Goal: Task Accomplishment & Management: Manage account settings

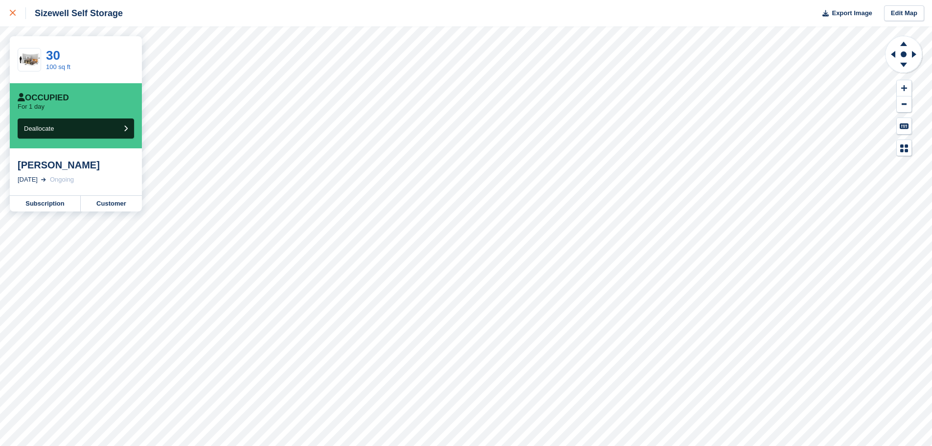
click at [13, 14] on icon at bounding box center [13, 13] width 6 height 6
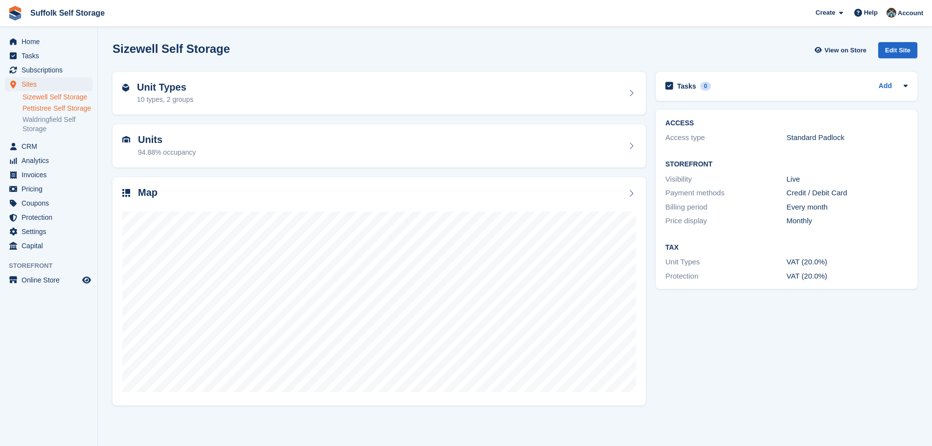
click at [67, 108] on link "Pettistree Self Storage" at bounding box center [57, 108] width 70 height 9
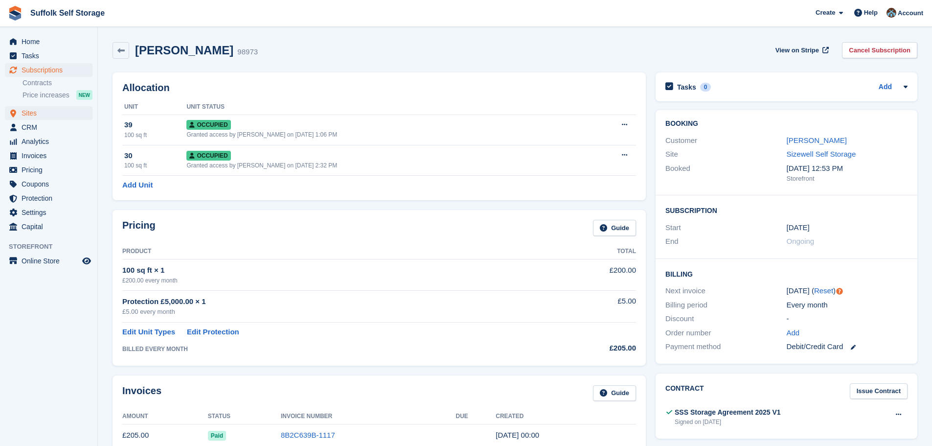
scroll to position [511, 0]
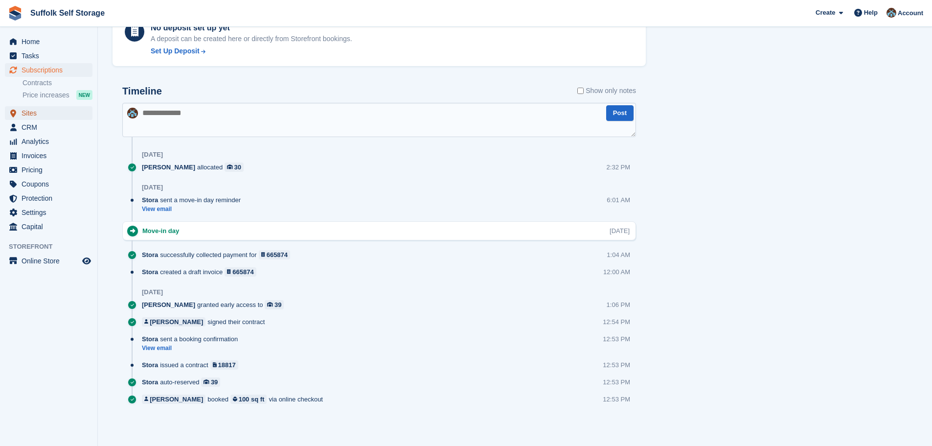
click at [29, 112] on span "Sites" at bounding box center [51, 113] width 59 height 14
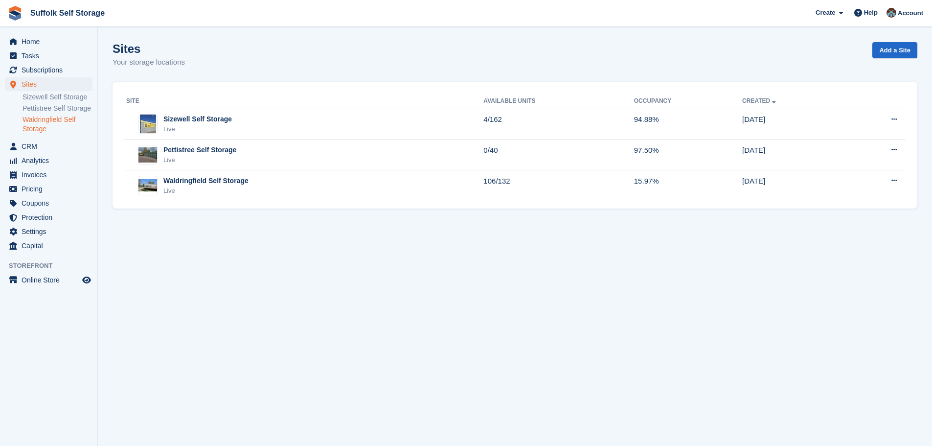
click at [40, 120] on link "Waldringfield Self Storage" at bounding box center [57, 124] width 70 height 19
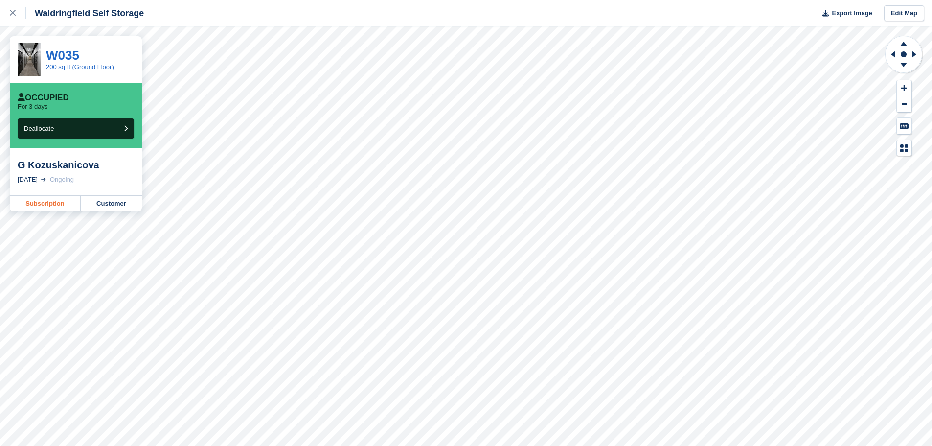
click at [53, 203] on link "Subscription" at bounding box center [45, 204] width 71 height 16
click at [15, 15] on icon at bounding box center [13, 13] width 6 height 6
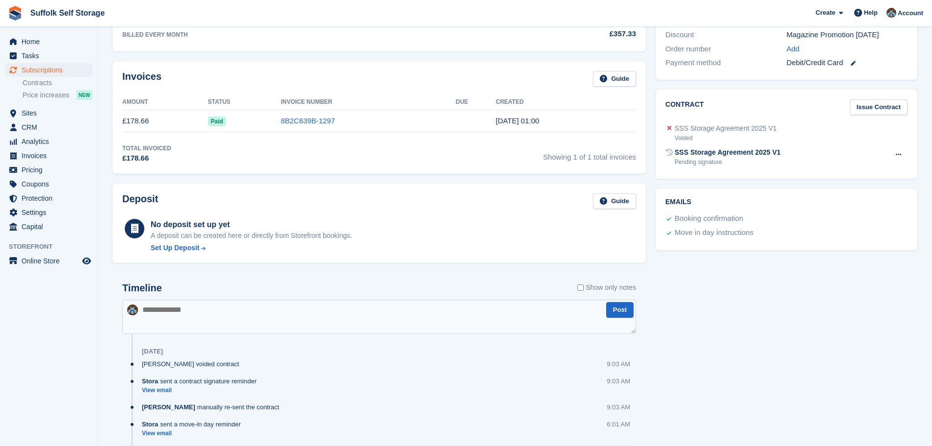
scroll to position [293, 0]
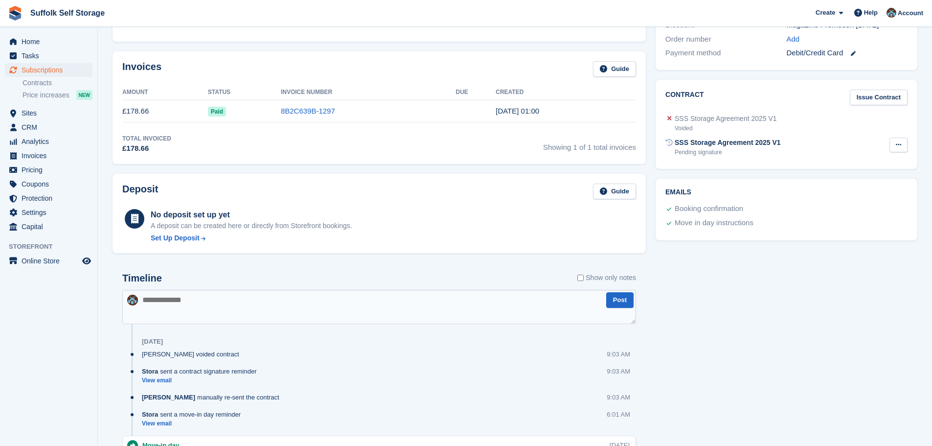
click at [898, 142] on icon at bounding box center [897, 144] width 5 height 6
click at [705, 142] on div "SSS Storage Agreement 2025 V1" at bounding box center [727, 142] width 106 height 10
click at [696, 148] on div "Pending signature" at bounding box center [727, 152] width 106 height 9
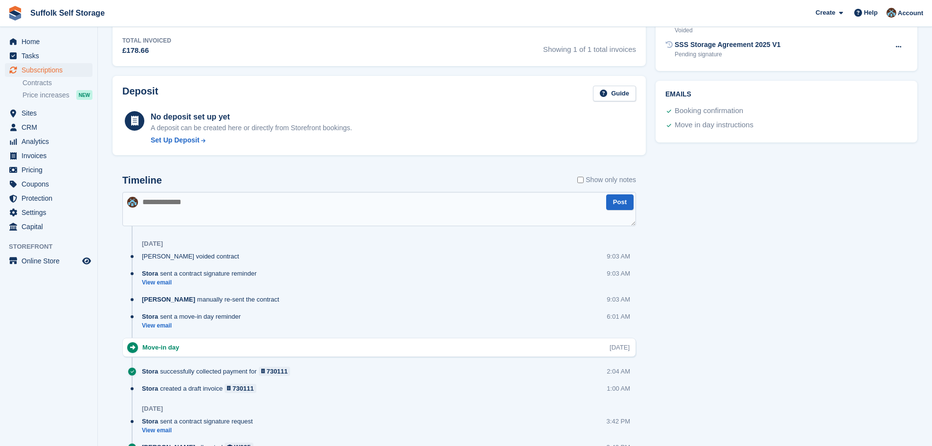
scroll to position [440, 0]
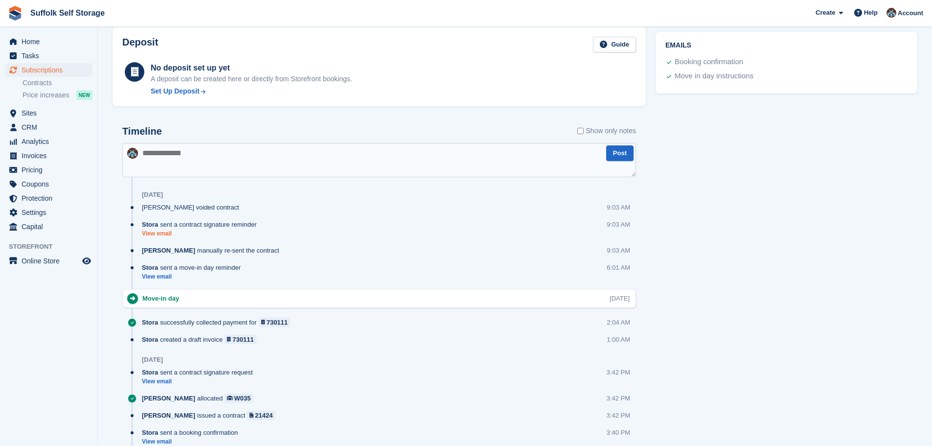
click at [158, 235] on link "View email" at bounding box center [202, 233] width 120 height 8
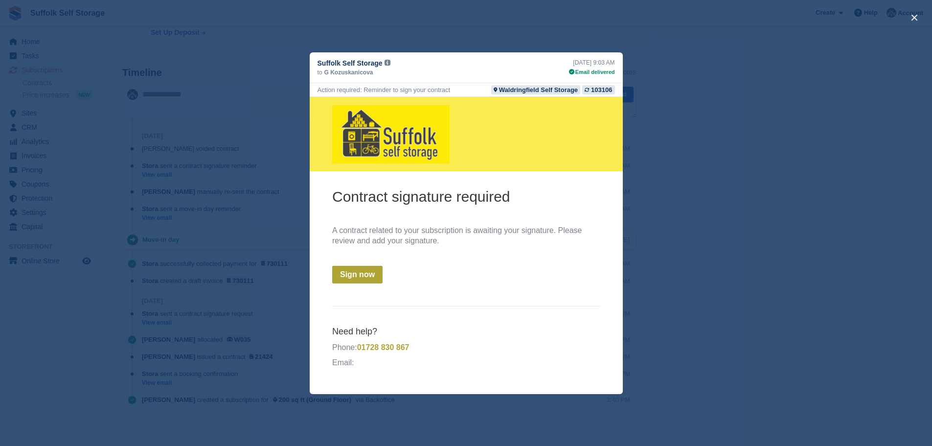
scroll to position [499, 0]
click at [915, 18] on button "close" at bounding box center [914, 18] width 16 height 16
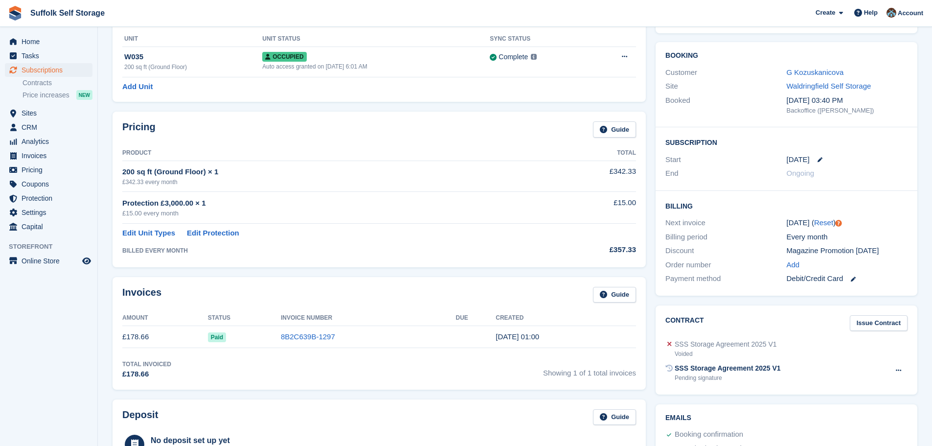
scroll to position [0, 0]
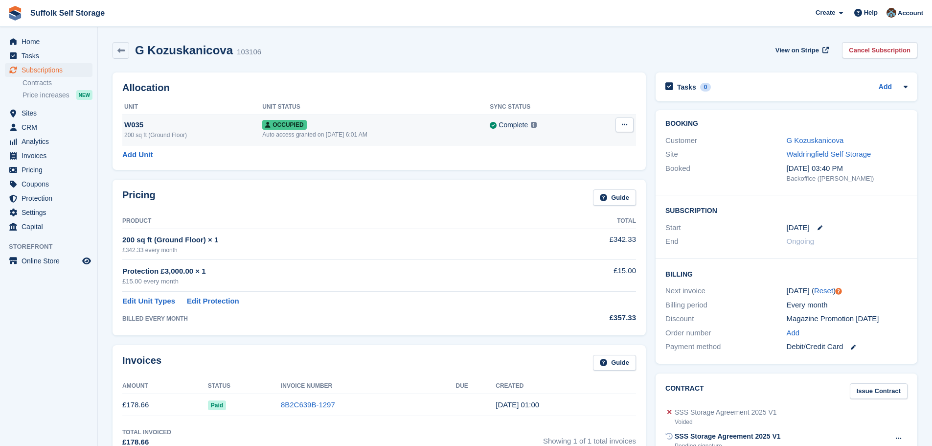
click at [622, 127] on icon at bounding box center [624, 124] width 5 height 6
click at [622, 125] on icon at bounding box center [624, 124] width 5 height 6
click at [265, 124] on icon at bounding box center [267, 125] width 5 height 6
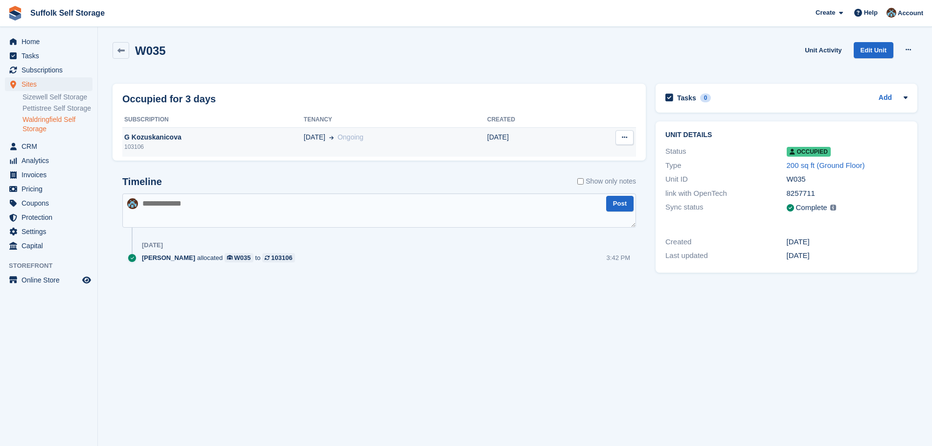
click at [622, 136] on icon at bounding box center [624, 137] width 5 height 6
click at [373, 162] on div "Occupied for 3 days Subscription Tenancy Created G Kozuskanicova 103106 23 Aug …" at bounding box center [379, 188] width 543 height 218
click at [372, 155] on td "23 Aug Ongoing" at bounding box center [395, 141] width 183 height 29
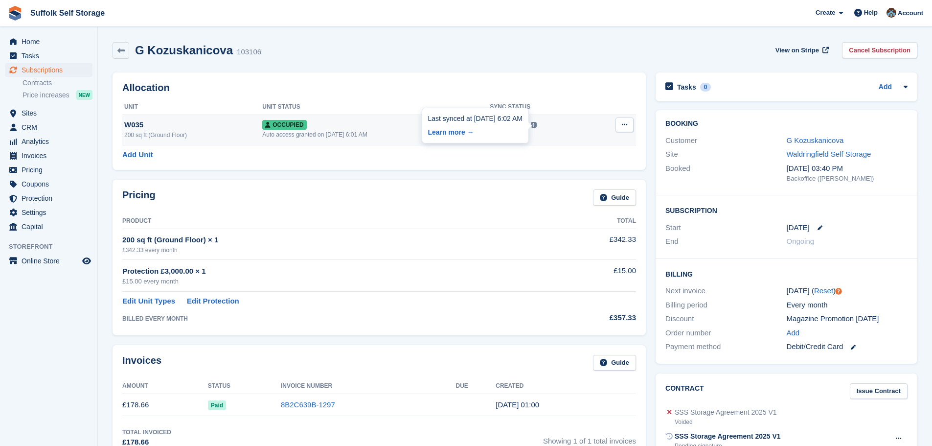
click at [536, 126] on img at bounding box center [534, 125] width 6 height 6
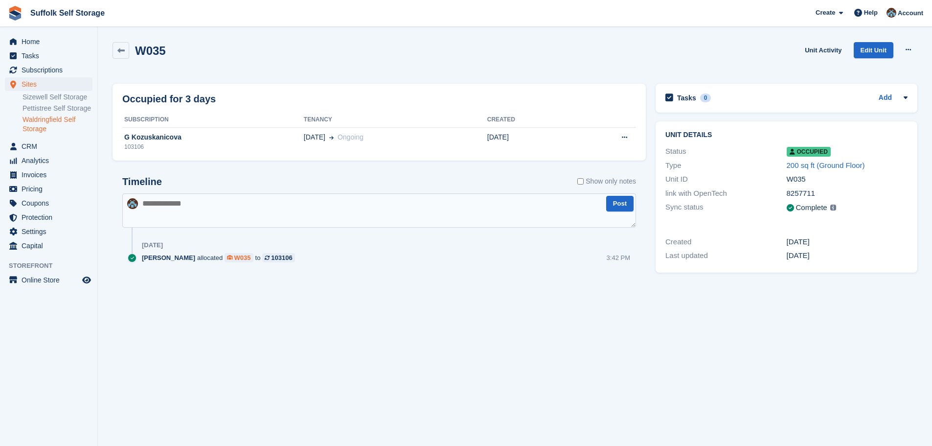
click at [234, 259] on div "W035" at bounding box center [242, 257] width 17 height 9
click at [30, 123] on link "Waldringfield Self Storage" at bounding box center [57, 124] width 70 height 19
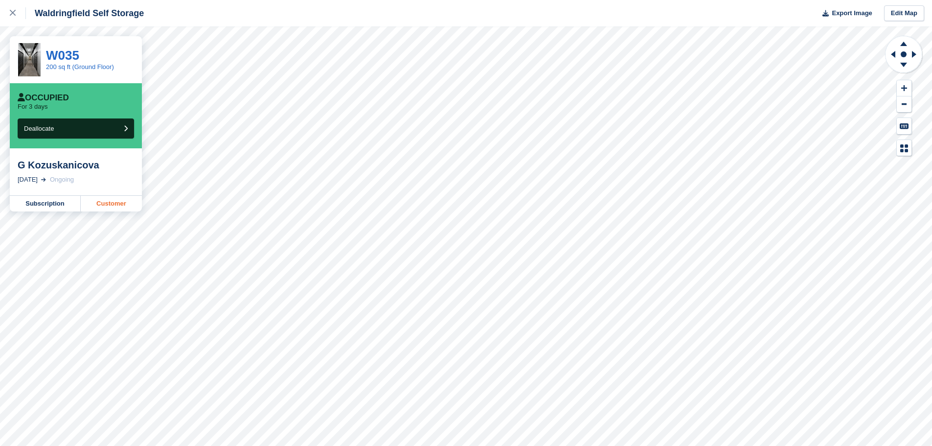
click at [115, 205] on link "Customer" at bounding box center [111, 204] width 61 height 16
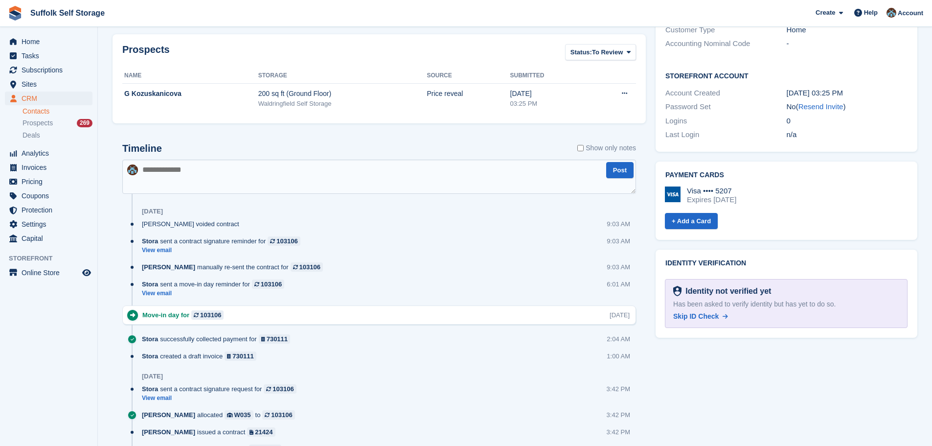
scroll to position [346, 0]
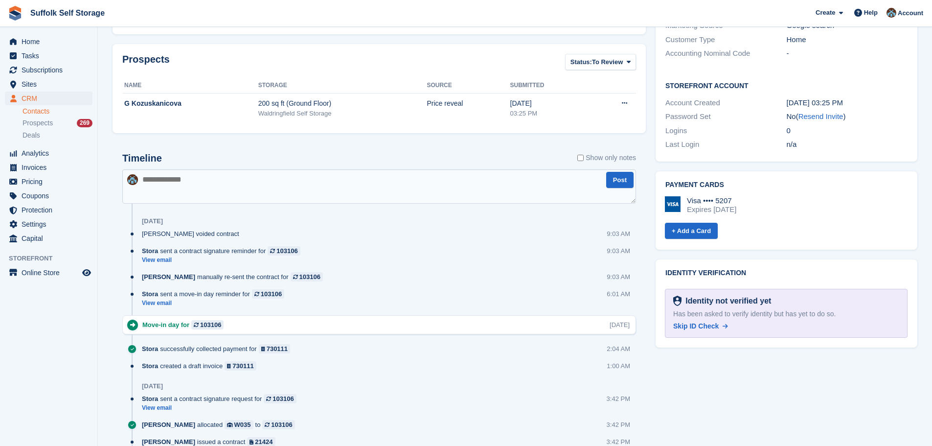
drag, startPoint x: 819, startPoint y: 107, endPoint x: 514, endPoint y: 29, distance: 314.9
click at [819, 112] on link "Resend Invite" at bounding box center [820, 116] width 45 height 8
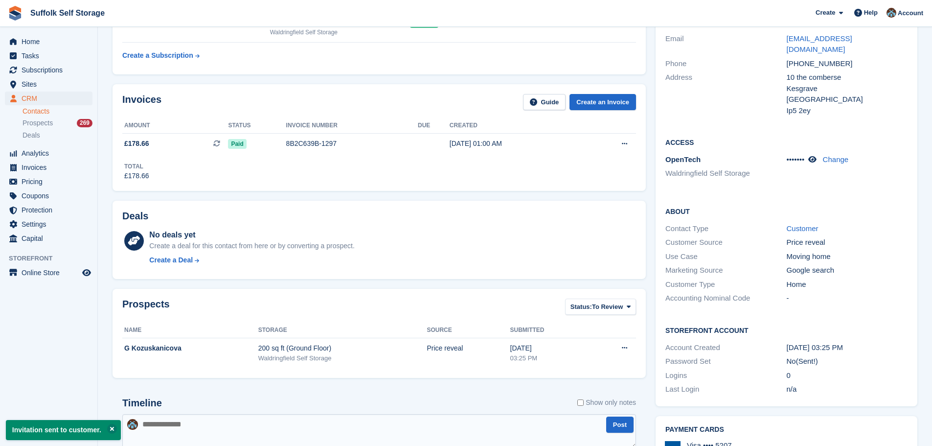
scroll to position [0, 0]
